Goal: Task Accomplishment & Management: Complete application form

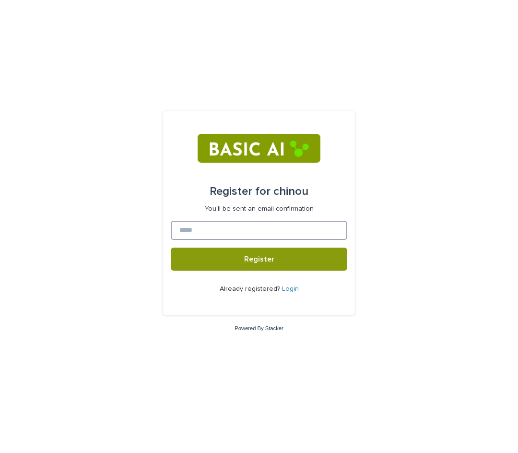
click at [286, 235] on input at bounding box center [259, 230] width 177 height 19
click at [287, 288] on link "Login" at bounding box center [290, 289] width 17 height 7
click at [224, 229] on input at bounding box center [259, 230] width 177 height 19
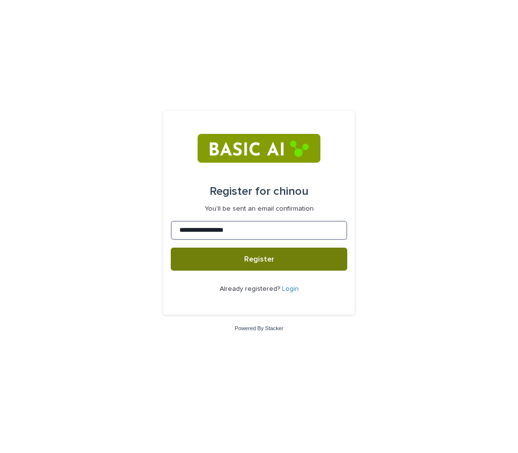
type input "**********"
click at [171, 248] on button "Register" at bounding box center [259, 259] width 177 height 23
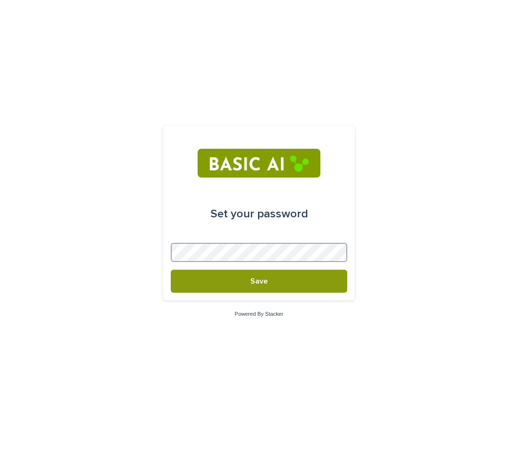
click at [171, 270] on button "Save" at bounding box center [259, 281] width 177 height 23
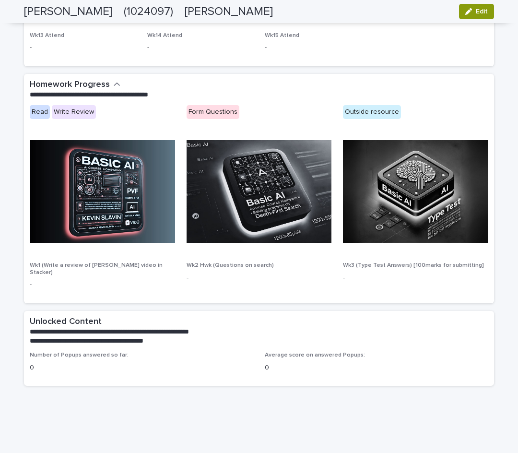
scroll to position [450, 0]
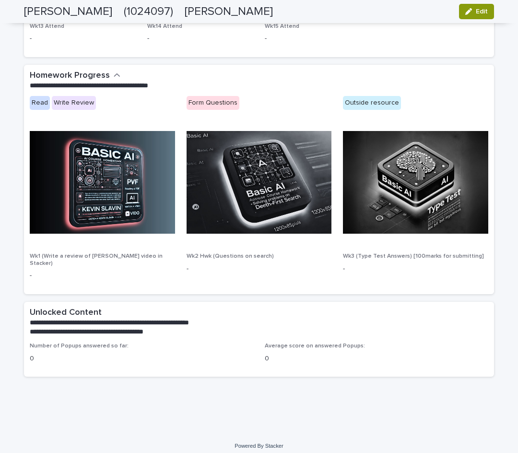
click at [49, 343] on p "Number of Popups answered so far:" at bounding box center [142, 346] width 224 height 7
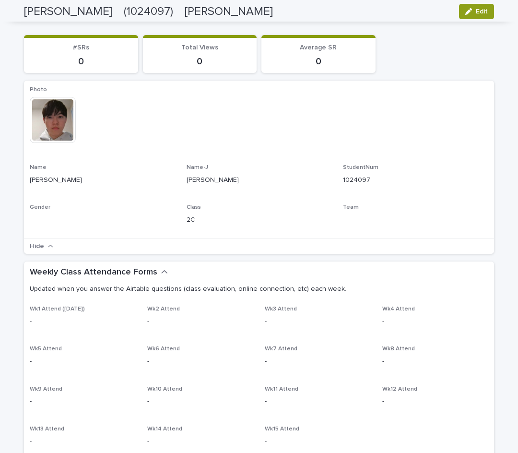
scroll to position [0, 0]
